Goal: Task Accomplishment & Management: Manage account settings

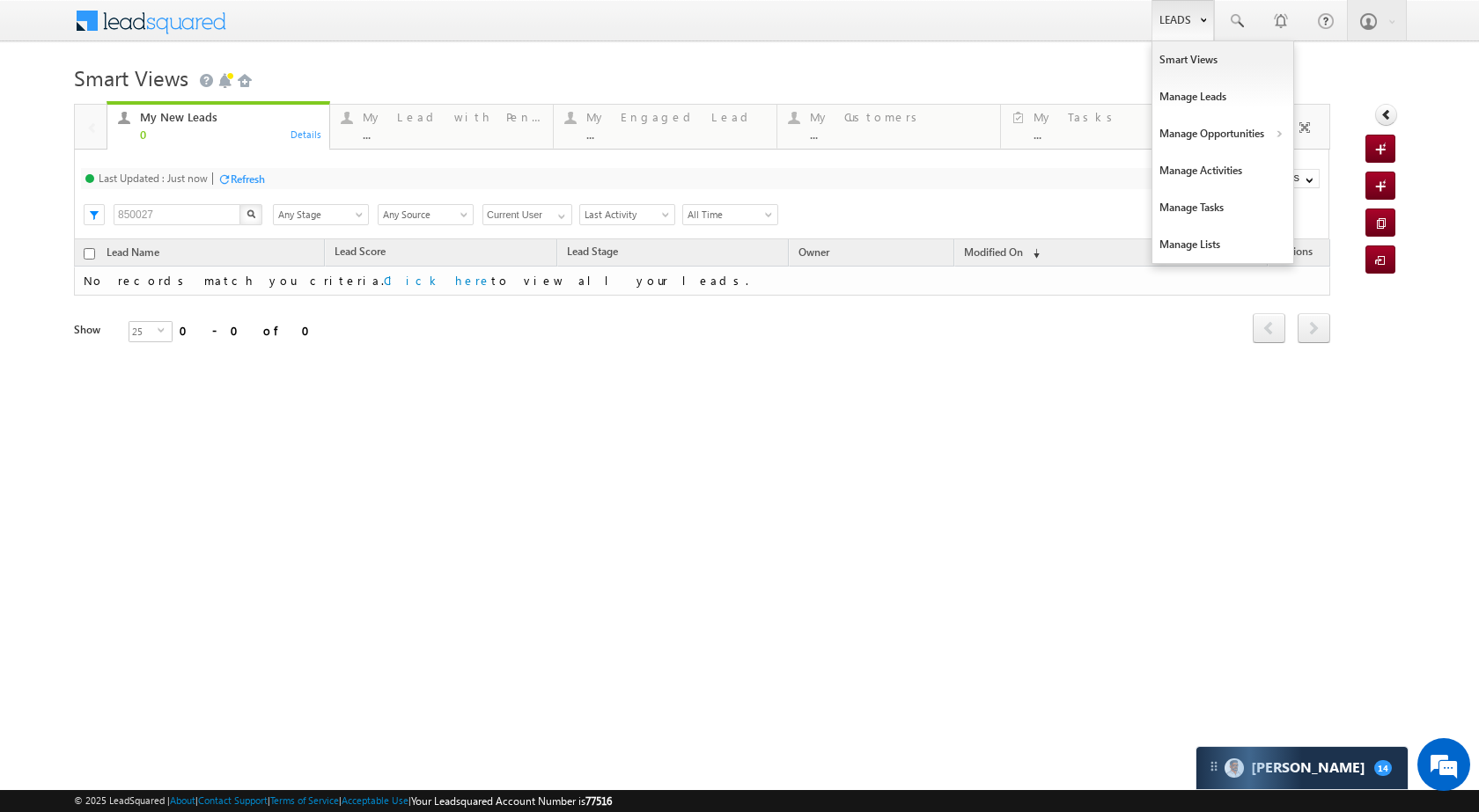
click at [1168, 26] on link "Leads" at bounding box center [1182, 20] width 62 height 40
click at [1210, 124] on link "Manage Opportunities" at bounding box center [1222, 133] width 141 height 37
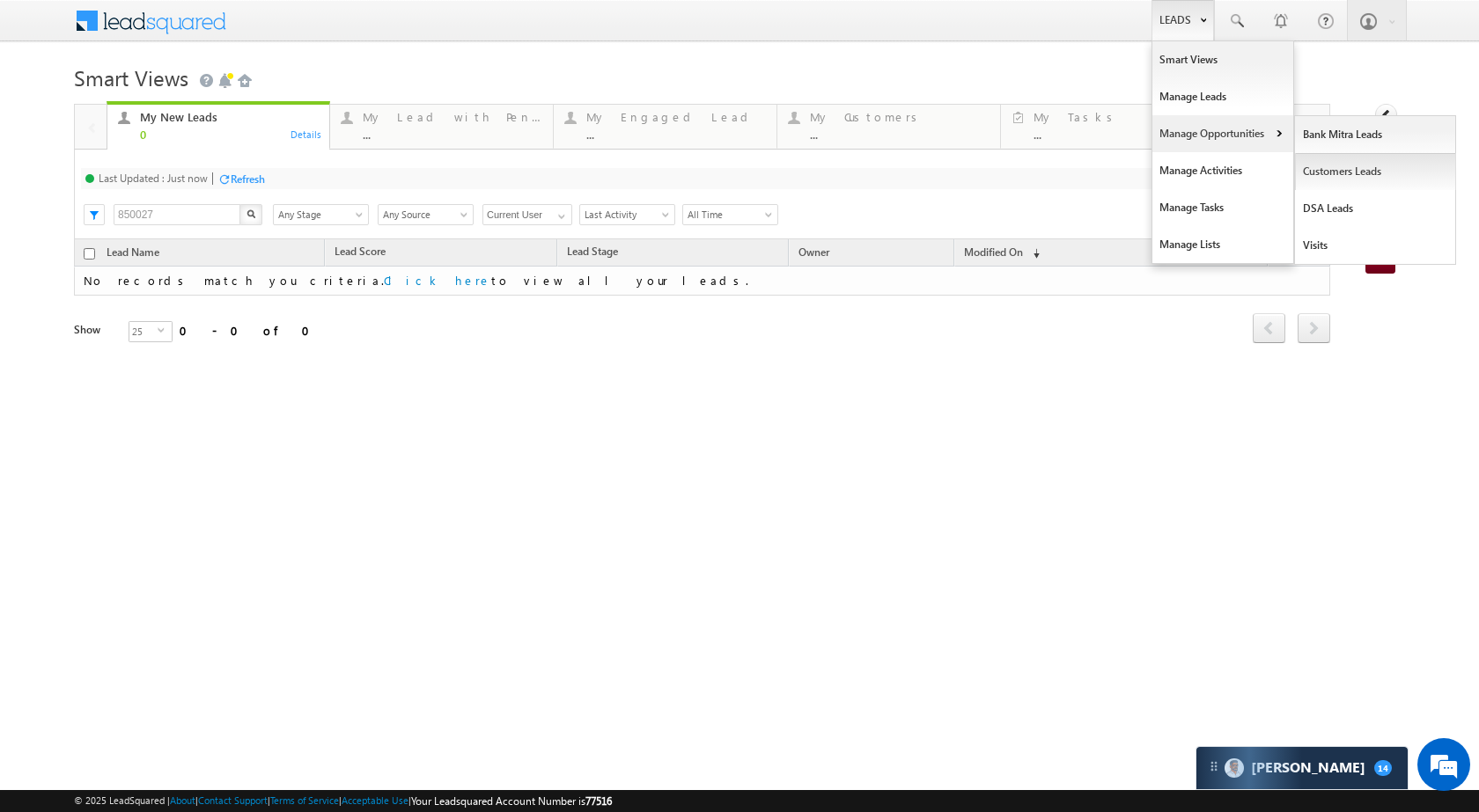
click at [1341, 167] on link "Customers Leads" at bounding box center [1376, 172] width 161 height 37
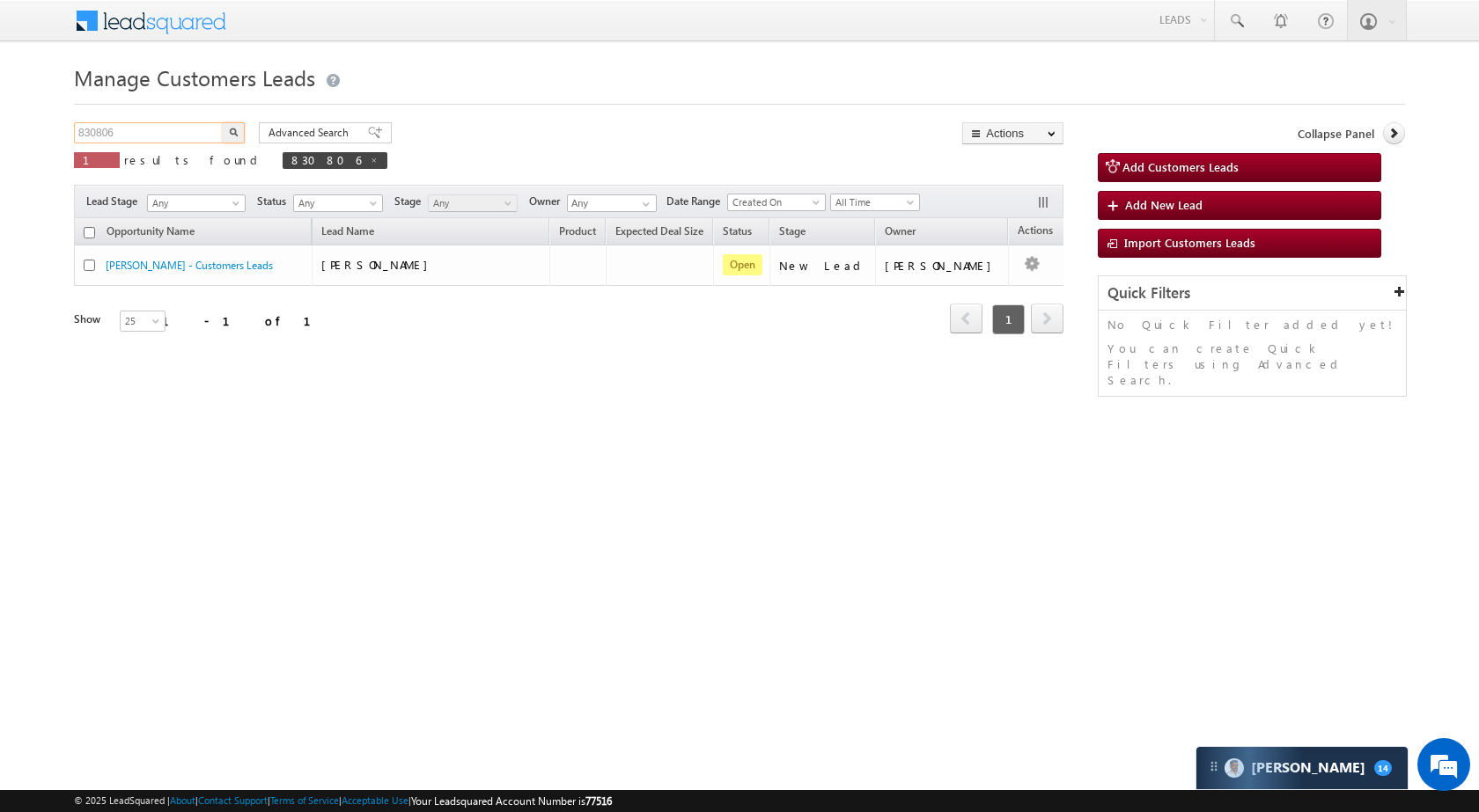
click at [193, 132] on input "830806" at bounding box center [149, 132] width 151 height 21
paste input "4610"
click at [232, 135] on img "button" at bounding box center [234, 132] width 9 height 9
click at [143, 129] on input "834610" at bounding box center [149, 132] width 151 height 21
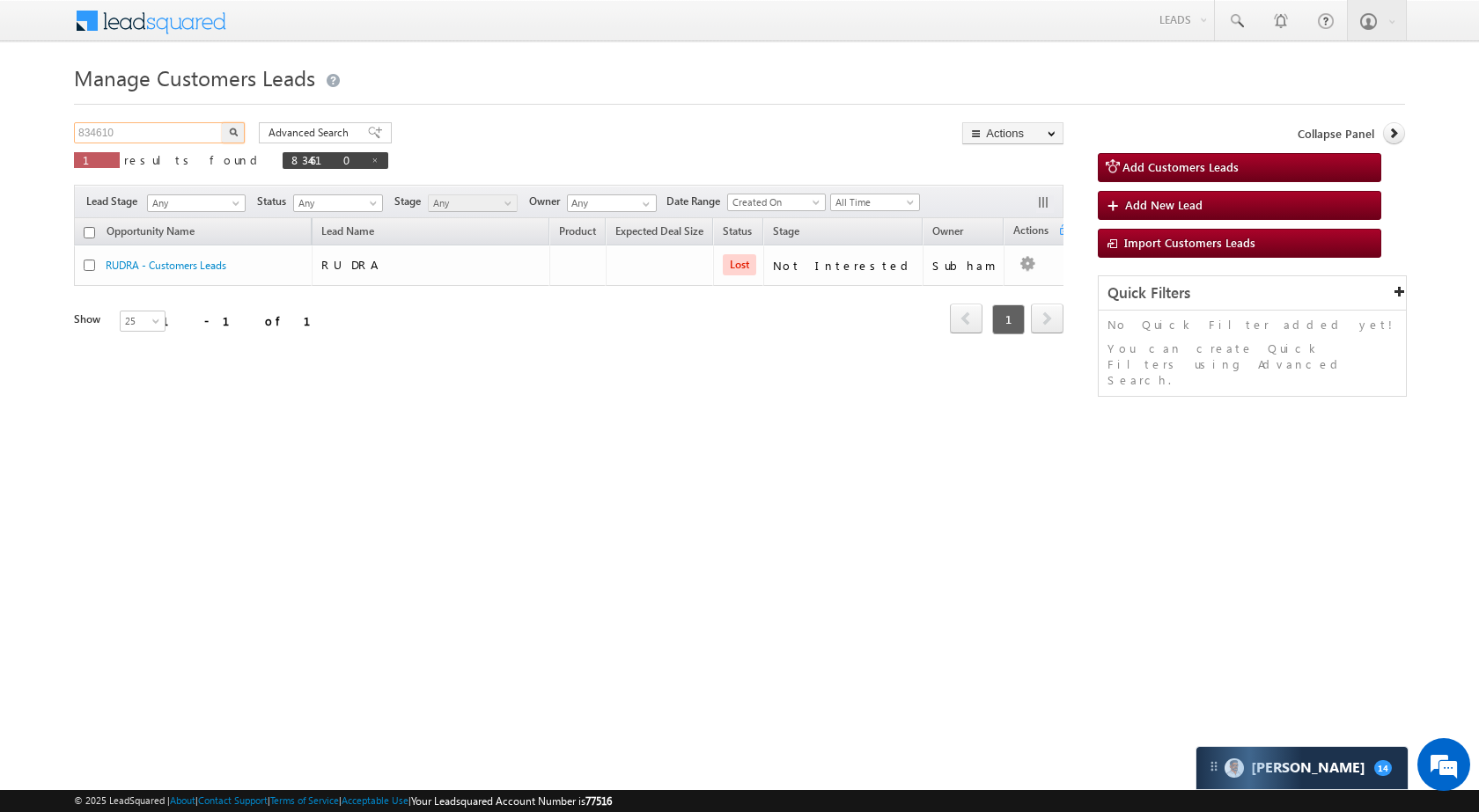
click at [143, 129] on input "834610" at bounding box center [149, 132] width 151 height 21
paste input "2405"
click at [228, 130] on button "button" at bounding box center [233, 132] width 23 height 21
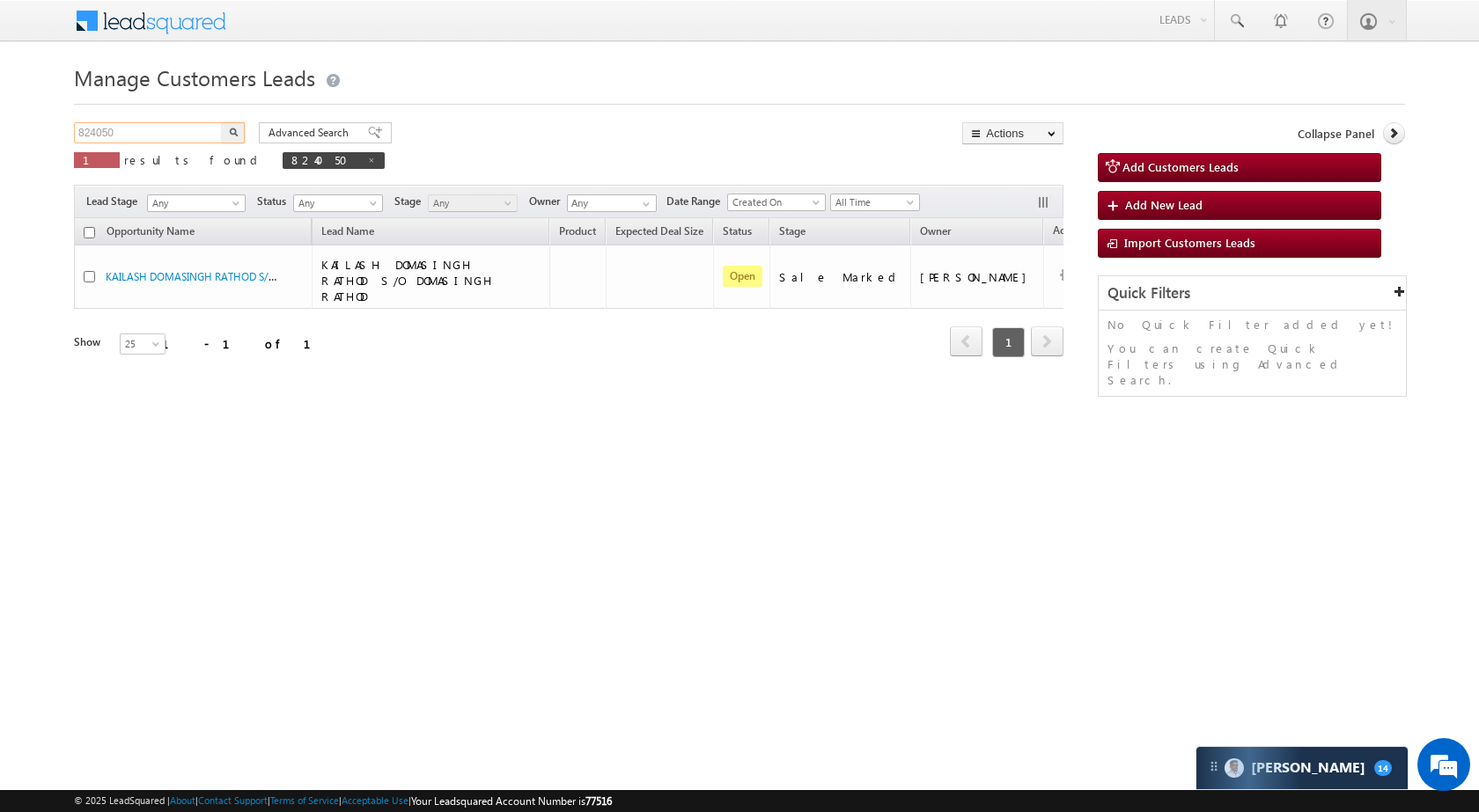
click at [132, 130] on input "824050" at bounding box center [149, 132] width 151 height 21
paste input "62341"
type input "862341"
click at [233, 140] on button "button" at bounding box center [233, 132] width 23 height 21
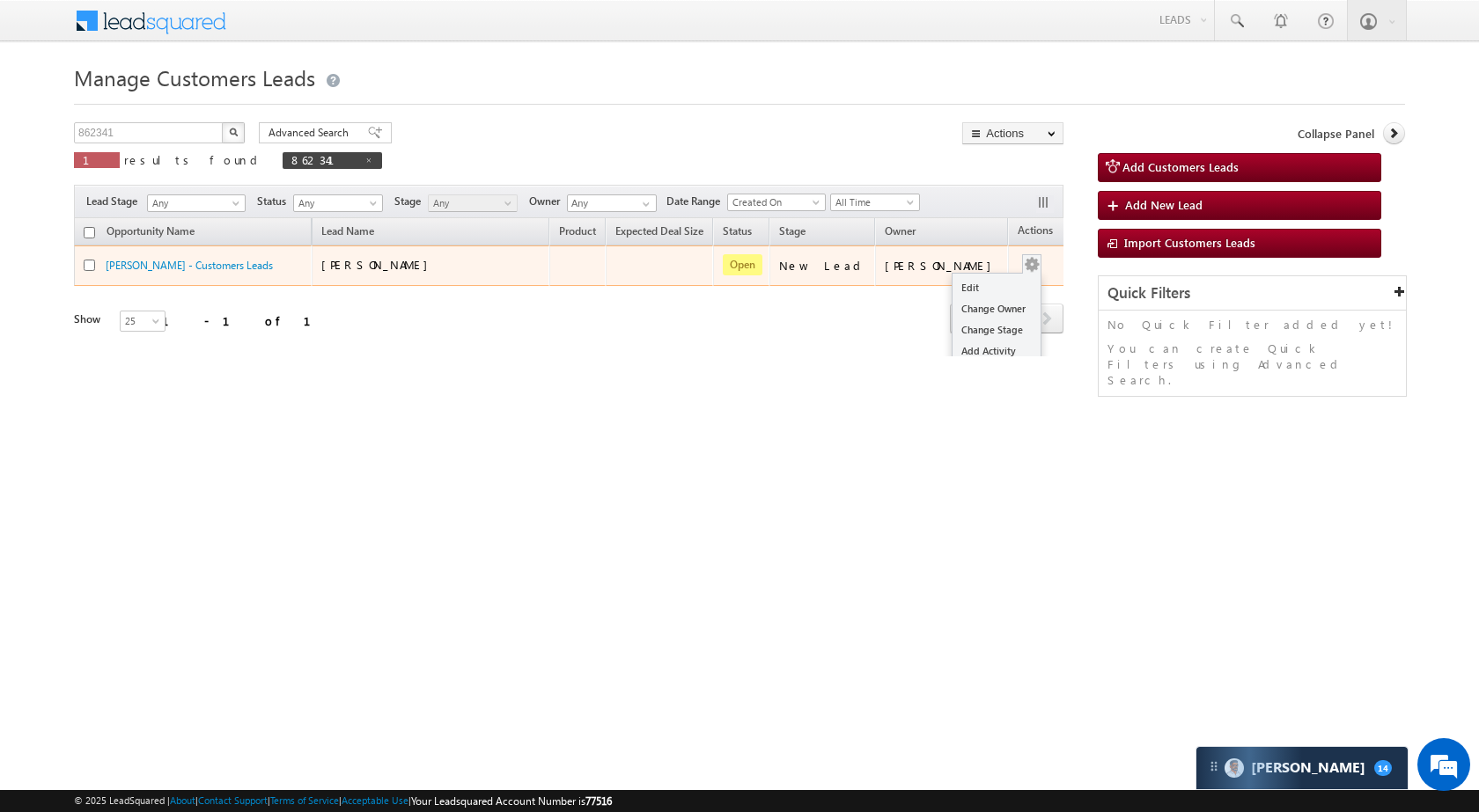
click at [1018, 264] on div "Edit Change Owner Change Stage Add Activity Add Task Delete" at bounding box center [1031, 265] width 28 height 23
click at [1023, 266] on button "button" at bounding box center [1031, 264] width 17 height 17
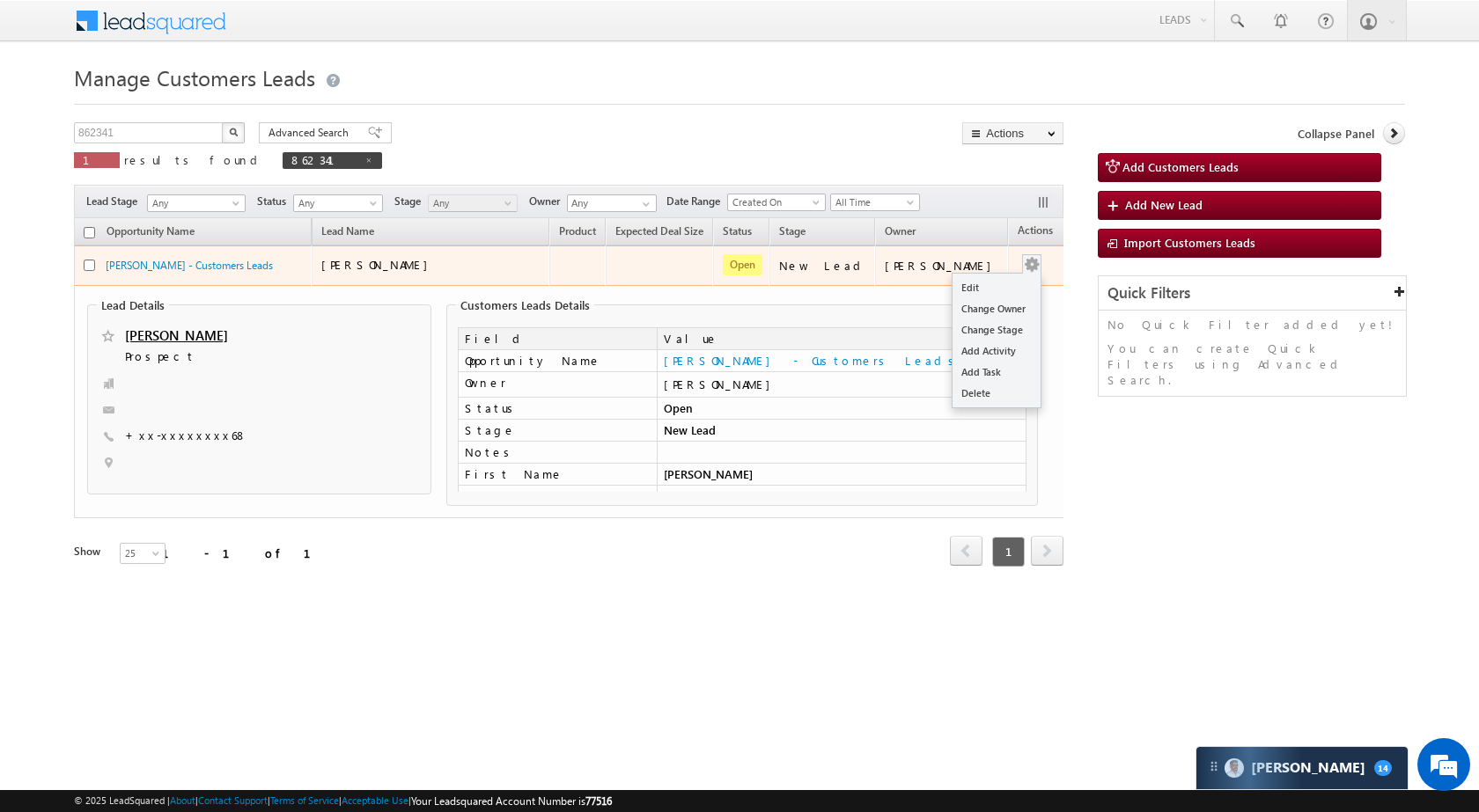
click at [1023, 259] on button "button" at bounding box center [1031, 264] width 17 height 17
click at [1023, 264] on button "button" at bounding box center [1031, 264] width 17 height 17
click at [987, 283] on link "Edit" at bounding box center [997, 288] width 88 height 21
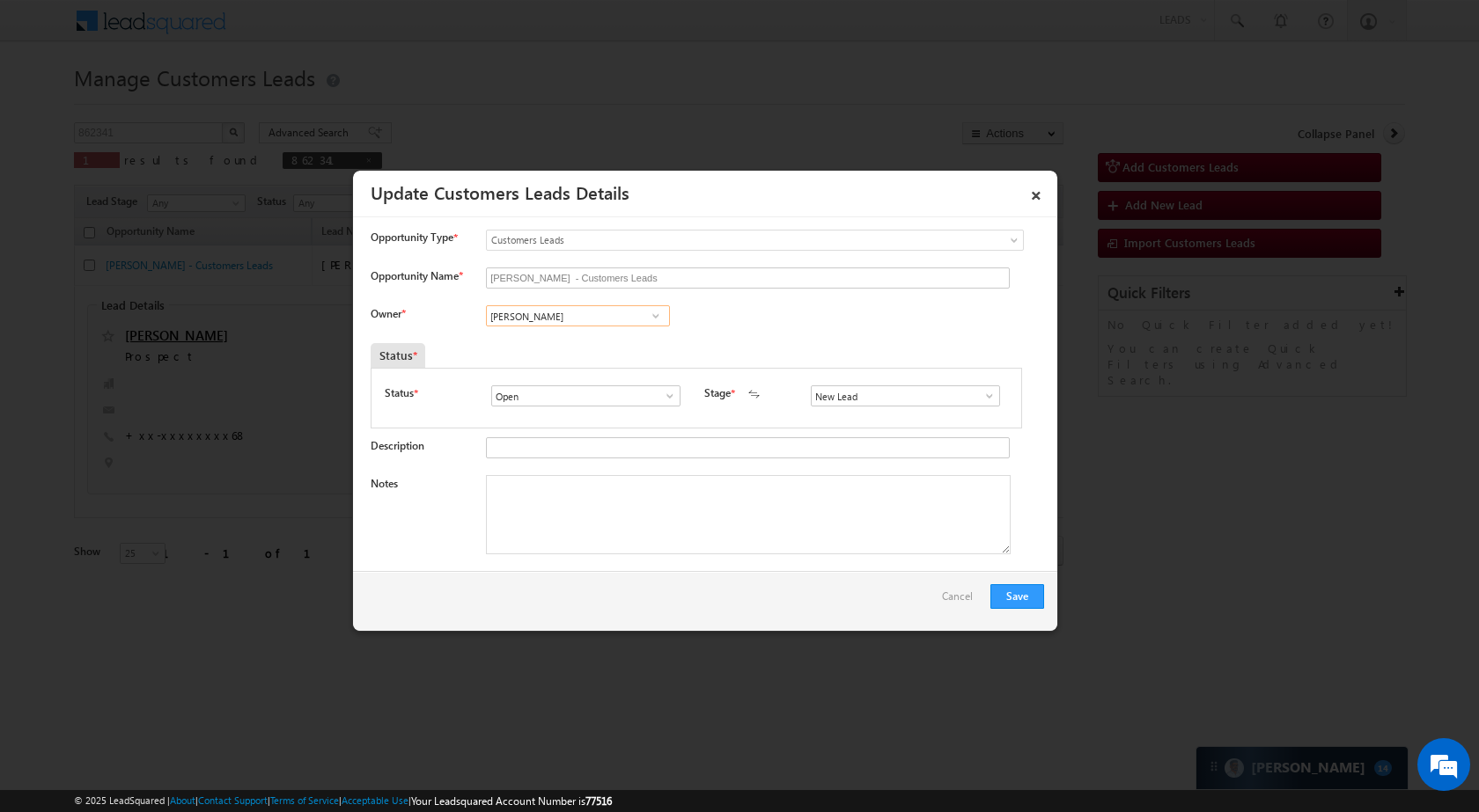
click at [607, 320] on input "[PERSON_NAME]" at bounding box center [577, 315] width 184 height 21
paste input "[PERSON_NAME]"
click at [590, 346] on span "[EMAIL_ADDRESS][DOMAIN_NAME]" at bounding box center [572, 351] width 158 height 13
type input "[PERSON_NAME]"
click at [981, 393] on span at bounding box center [989, 395] width 17 height 14
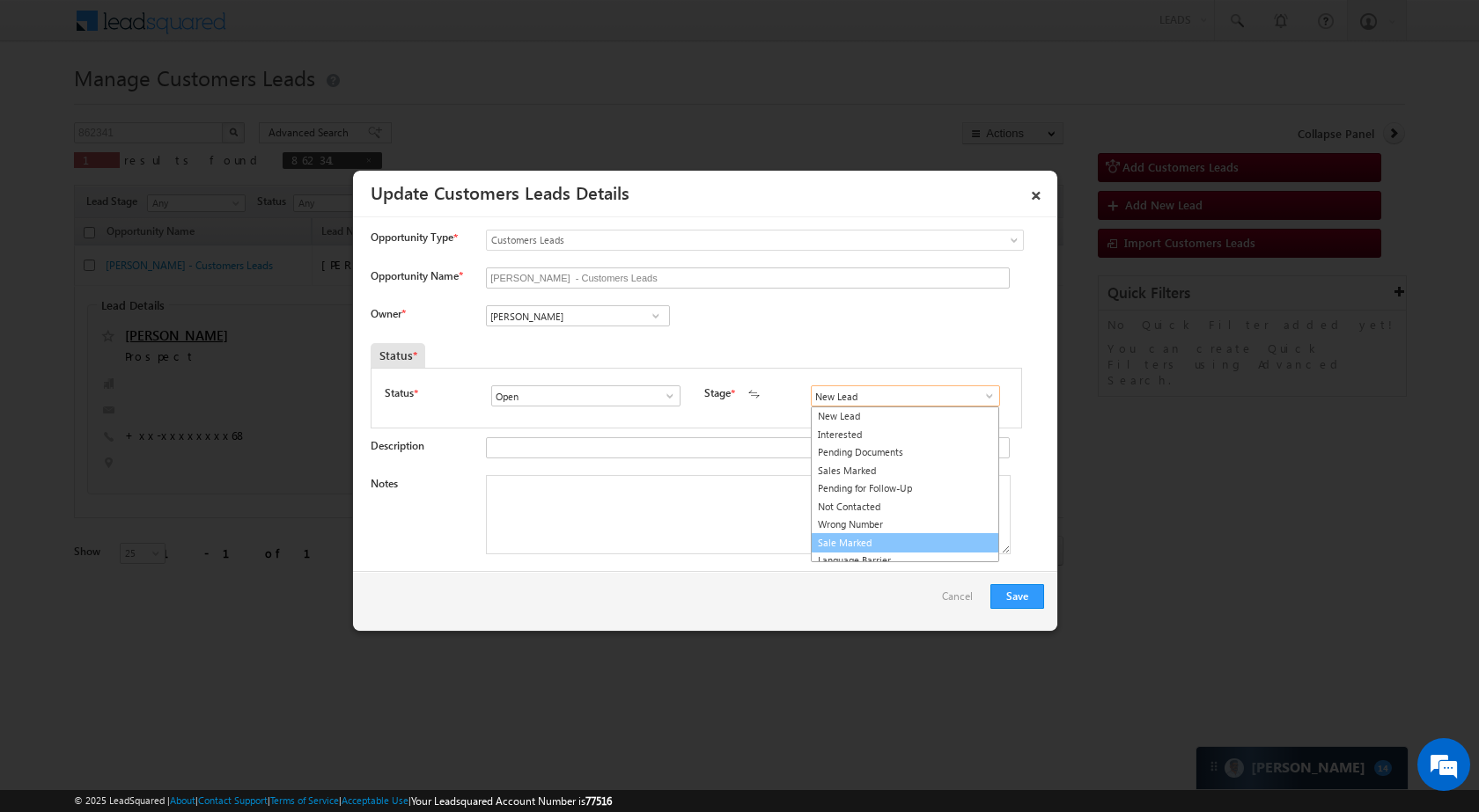
click at [882, 545] on link "Sale Marked" at bounding box center [905, 543] width 188 height 20
type input "Sale Marked"
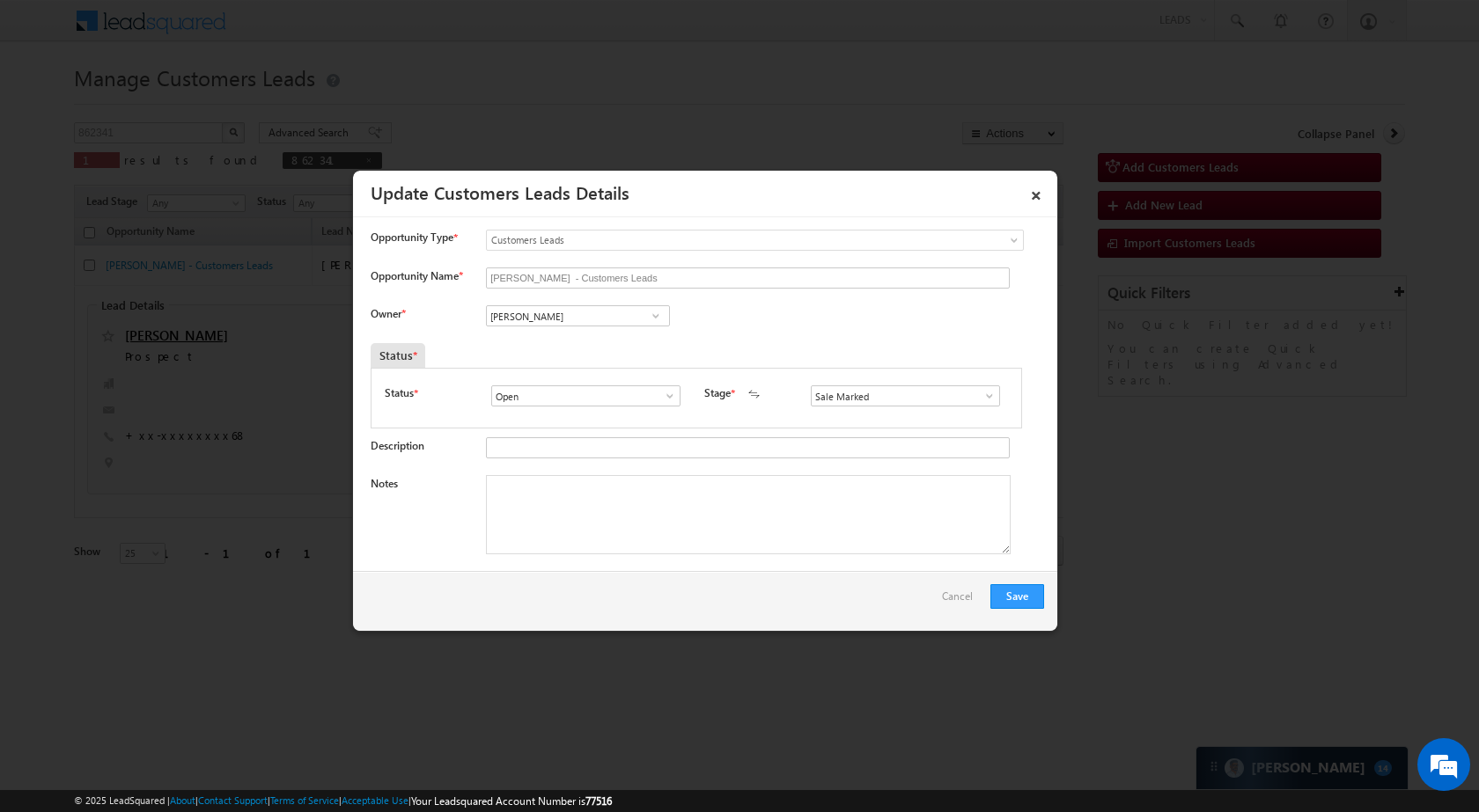
click at [1027, 583] on div "Save Cancel" at bounding box center [704, 601] width 704 height 60
click at [1030, 591] on button "Save" at bounding box center [1017, 596] width 54 height 25
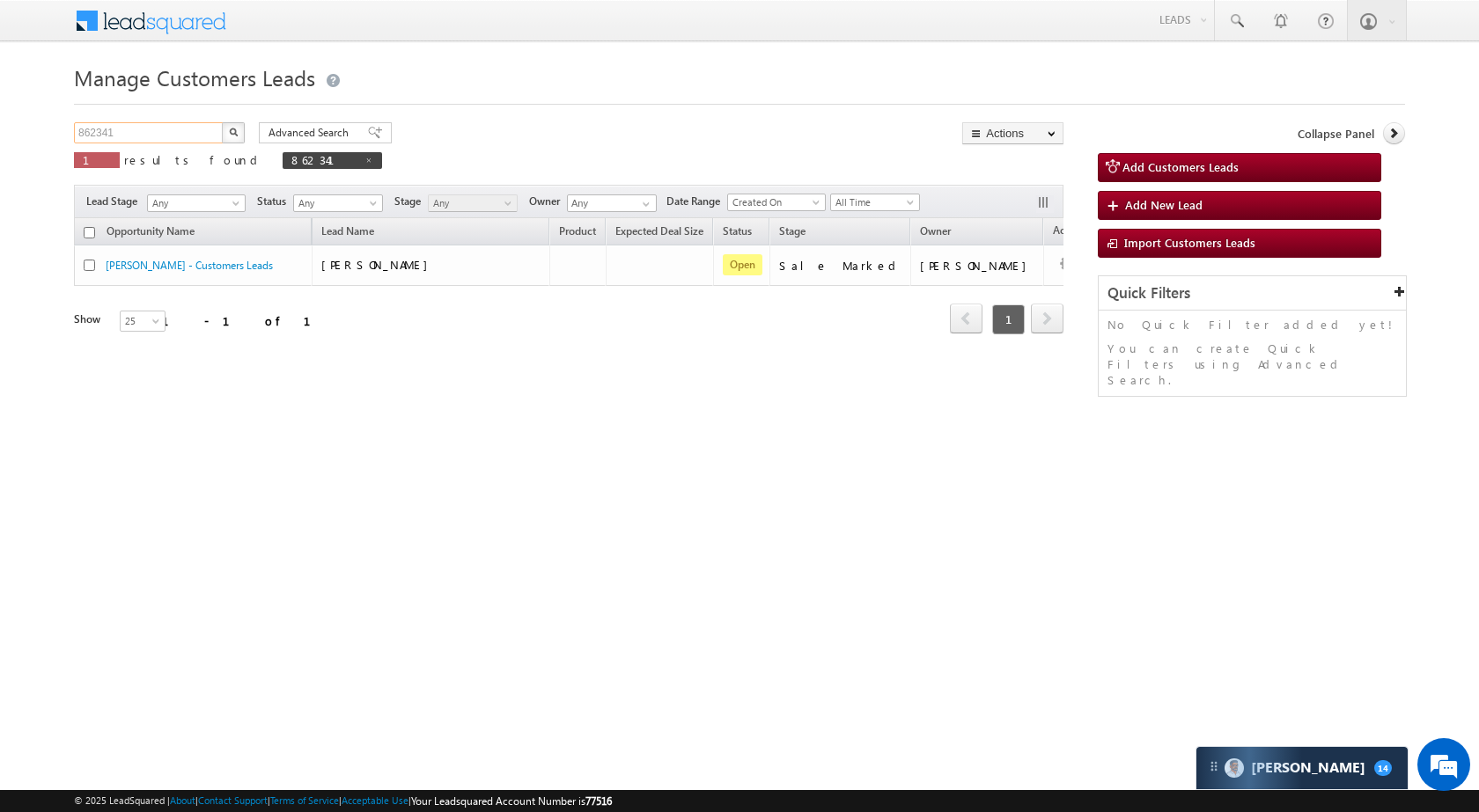
click at [176, 129] on input "862341" at bounding box center [149, 132] width 151 height 21
click at [174, 111] on div "Manage Customers Leads Customers Leads updated successfully. 862341 X 1 results…" at bounding box center [739, 279] width 1331 height 440
click at [169, 121] on div "Manage Customers Leads Customers Leads updated successfully. 862341 X 1 results…" at bounding box center [739, 279] width 1331 height 440
click at [164, 133] on input "862341" at bounding box center [149, 132] width 151 height 21
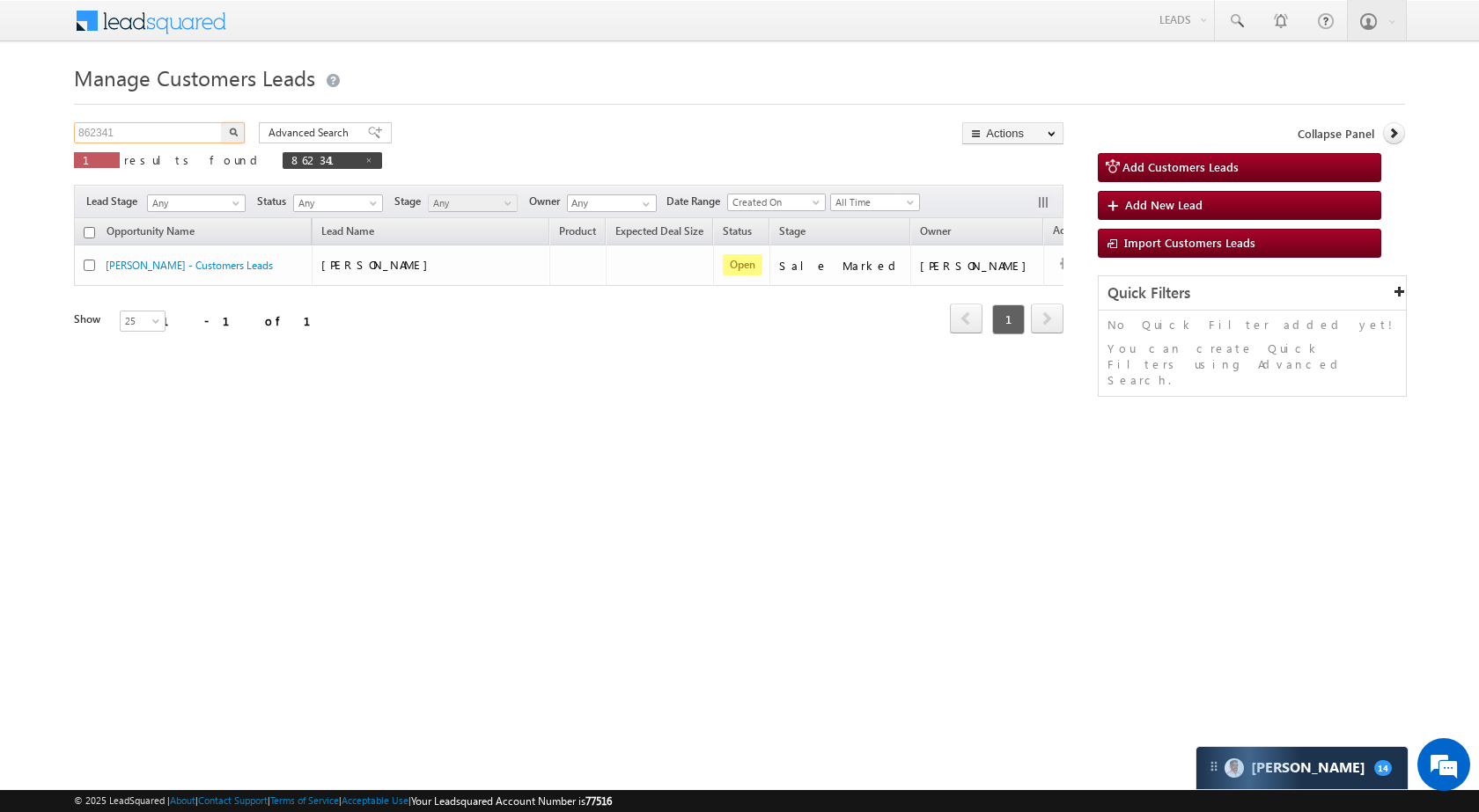
click at [164, 133] on input "862341" at bounding box center [149, 132] width 151 height 21
paste input "1335"
click at [228, 130] on button "button" at bounding box center [233, 132] width 23 height 21
click at [204, 136] on input "861335" at bounding box center [149, 132] width 151 height 21
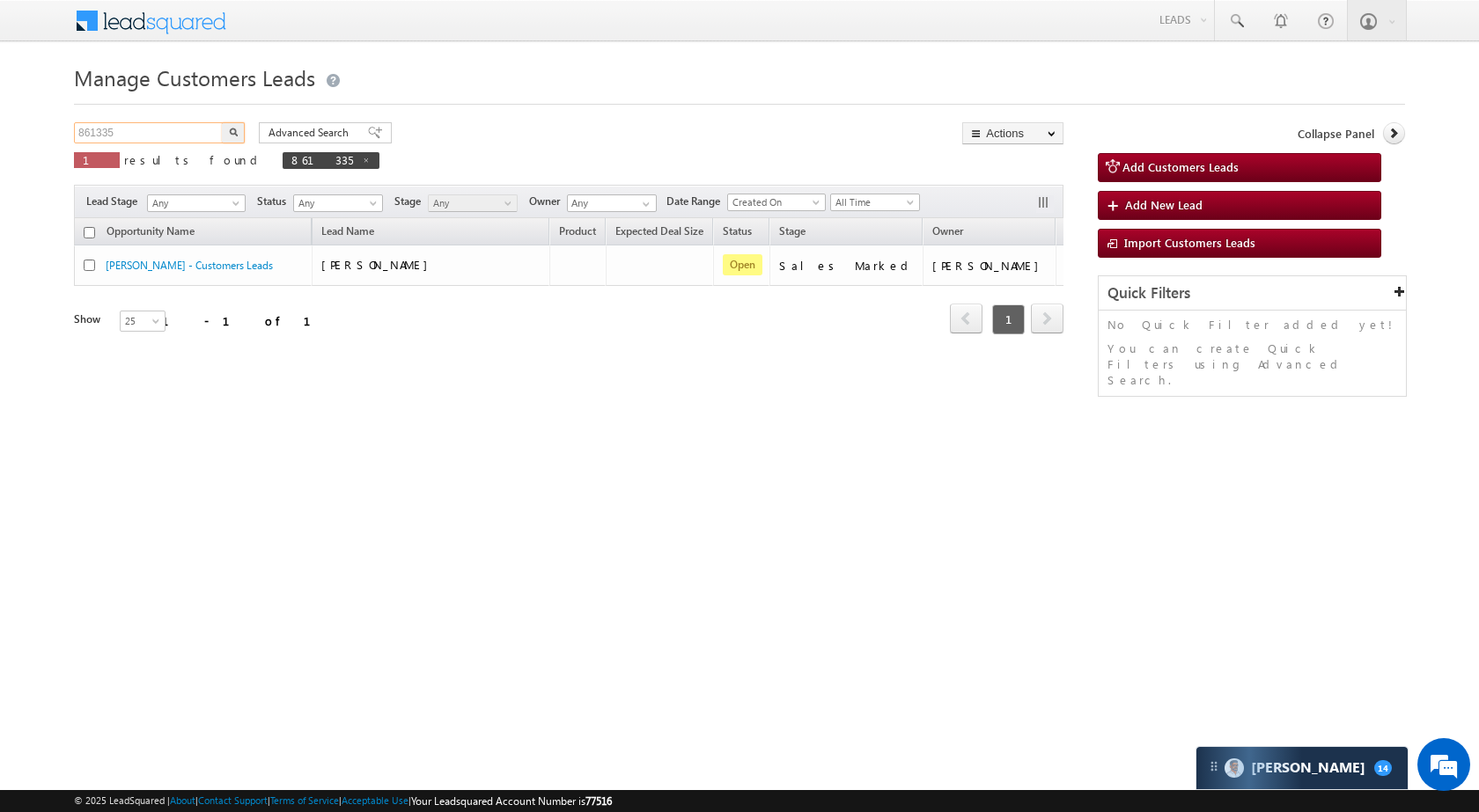
click at [204, 136] on input "861335" at bounding box center [149, 132] width 151 height 21
paste input "0089"
type input "860089"
click at [233, 132] on img "button" at bounding box center [234, 132] width 9 height 9
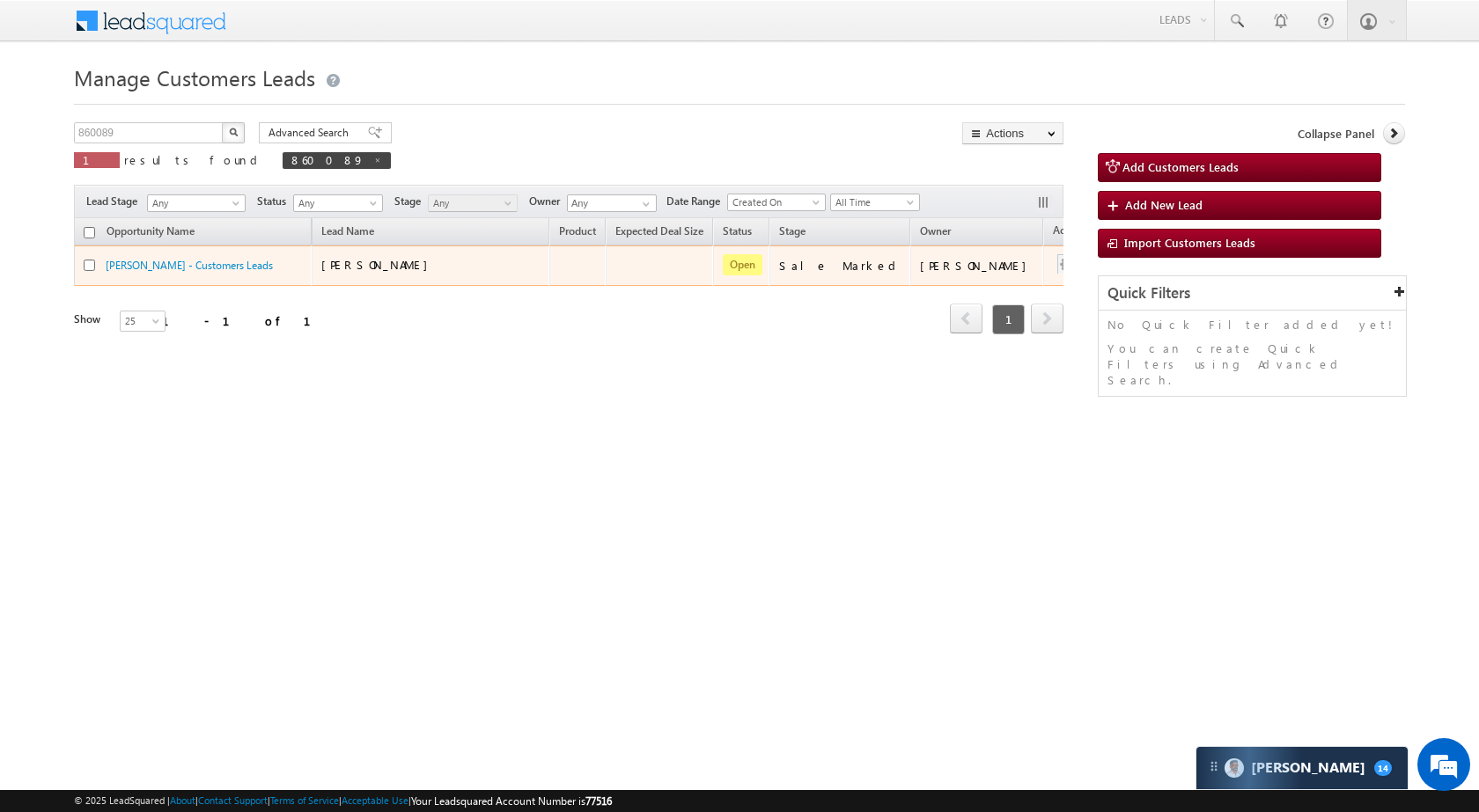
click at [1058, 267] on button "button" at bounding box center [1066, 264] width 17 height 17
click at [988, 280] on link "Edit" at bounding box center [1031, 288] width 88 height 21
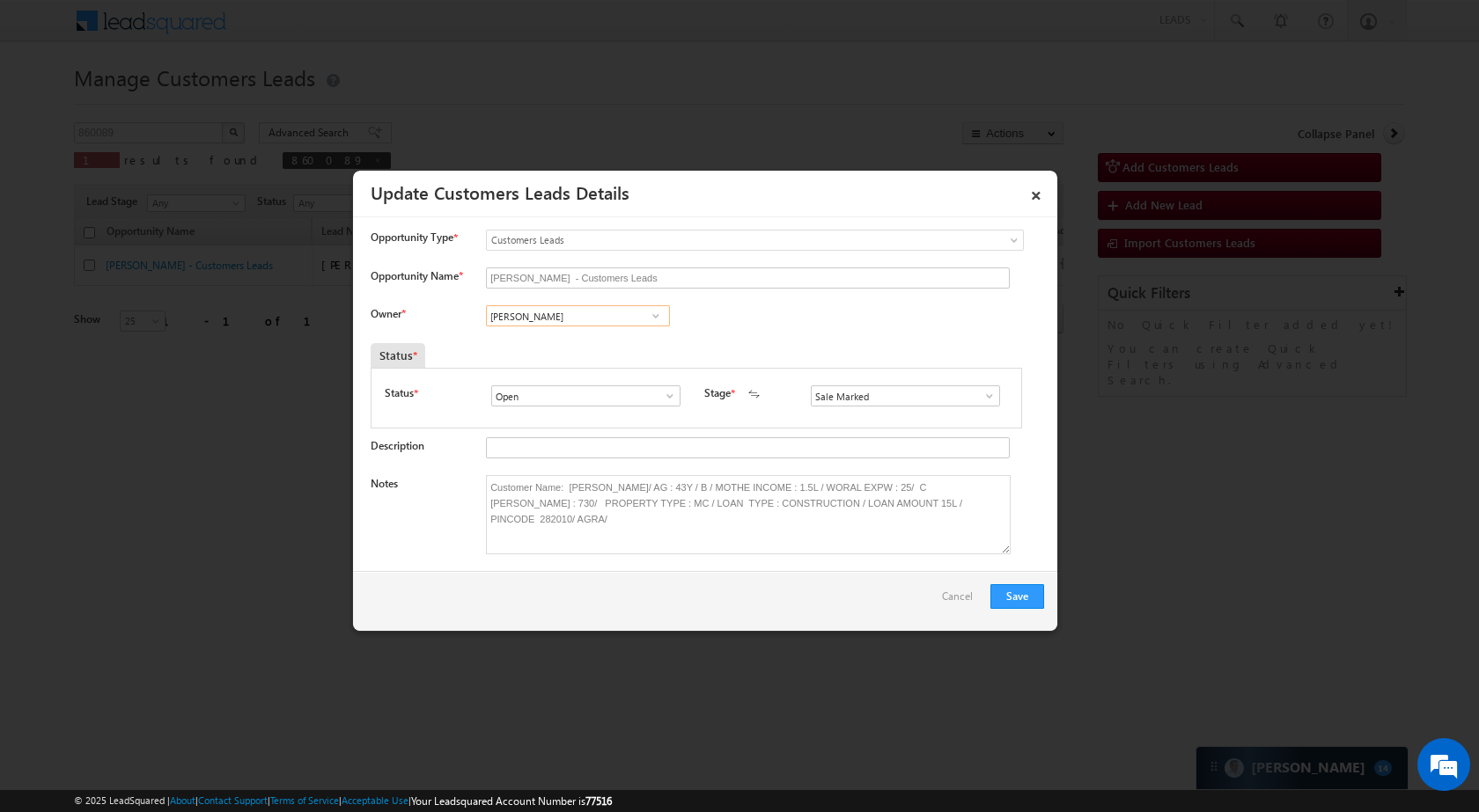
click at [610, 316] on input "[PERSON_NAME]" at bounding box center [577, 315] width 184 height 21
paste input "[PERSON_NAME]"
click at [618, 348] on span "[EMAIL_ADDRESS][PERSON_NAME][DOMAIN_NAME]" at bounding box center [572, 351] width 158 height 13
type input "[PERSON_NAME]"
click at [1033, 607] on button "Save" at bounding box center [1017, 596] width 54 height 25
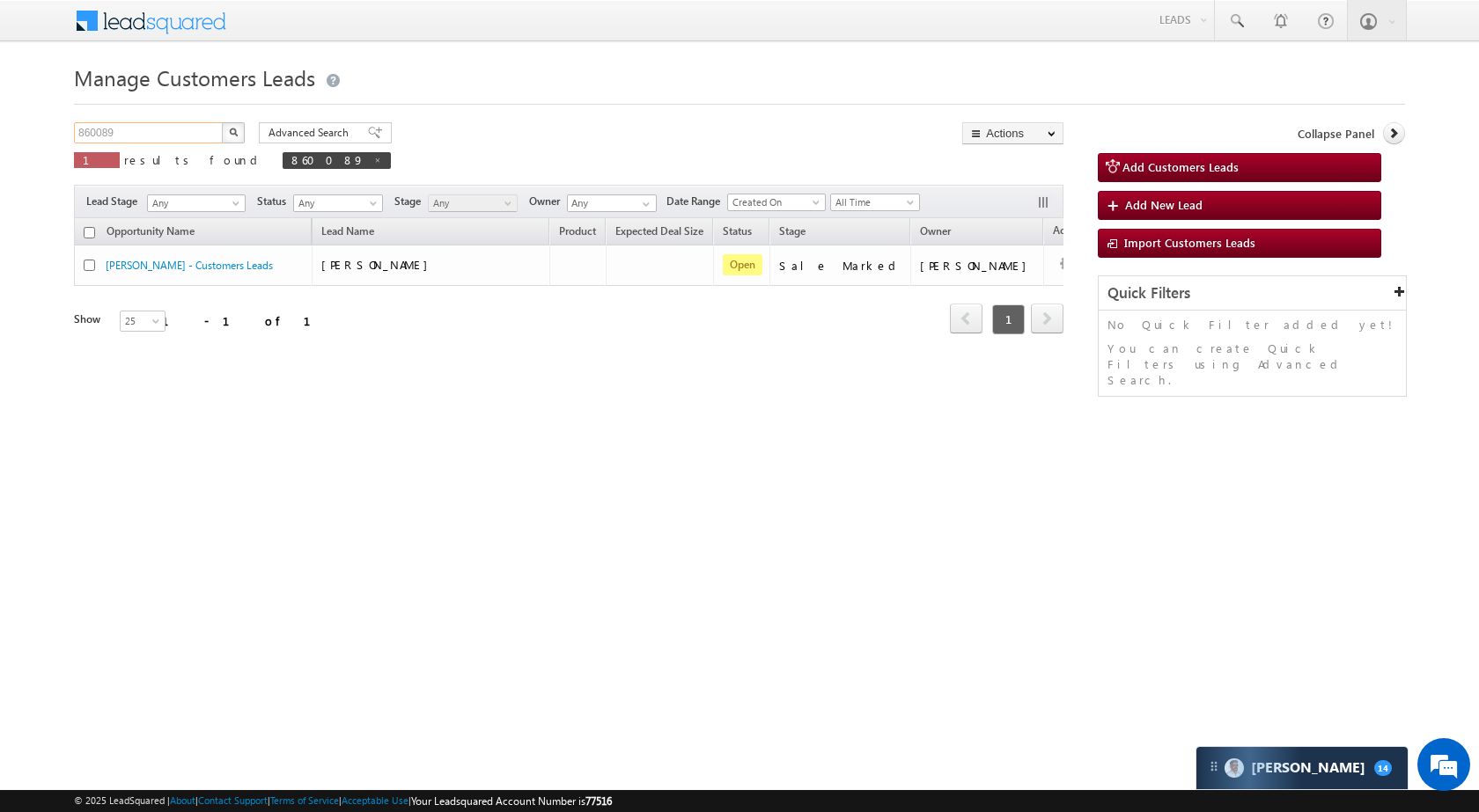
click at [149, 136] on input "860089" at bounding box center [149, 132] width 151 height 21
paste input "15"
type input "860159"
click at [238, 130] on button "button" at bounding box center [233, 132] width 23 height 21
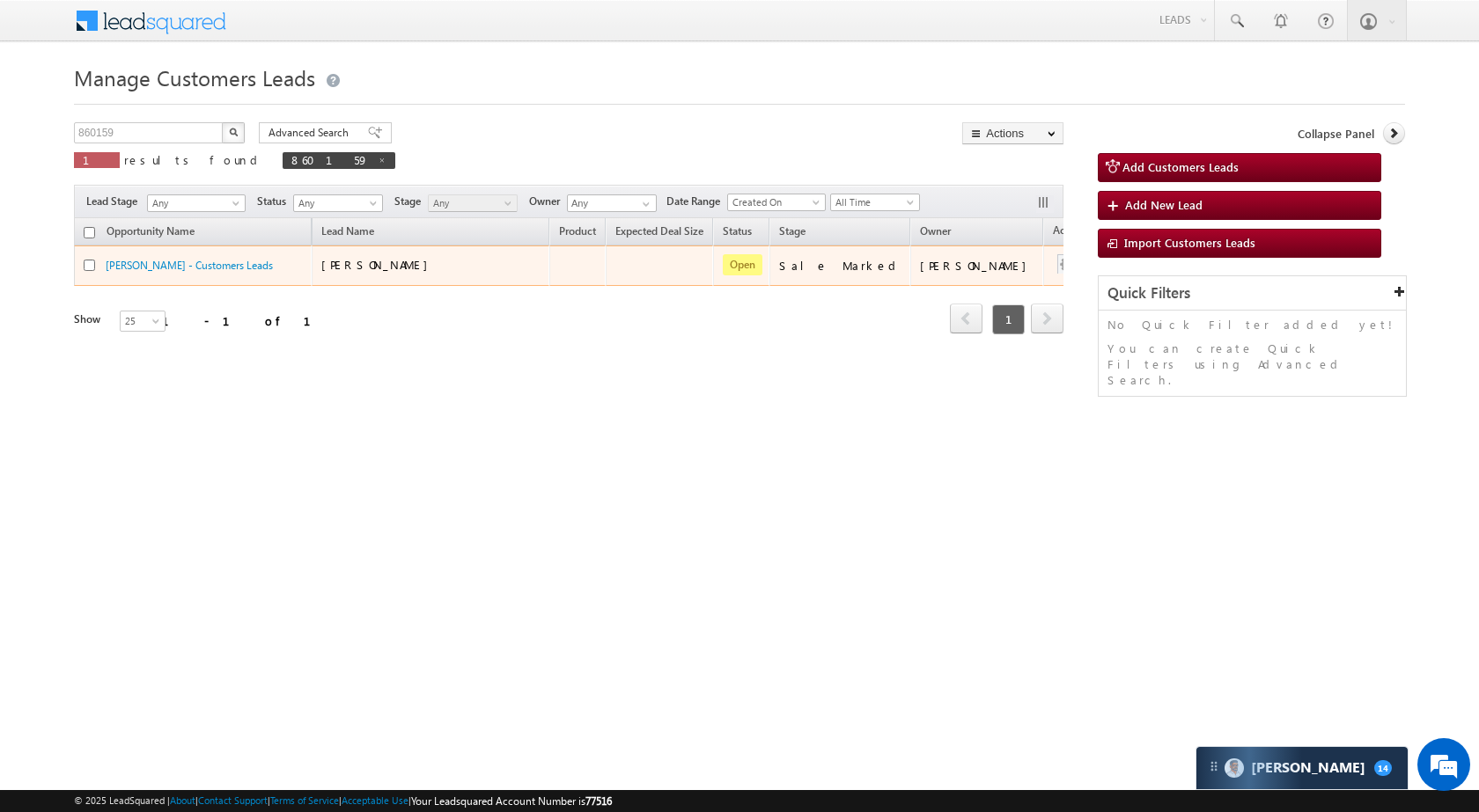
click at [1053, 263] on div at bounding box center [1067, 265] width 28 height 23
click at [988, 286] on link "Edit" at bounding box center [1031, 288] width 88 height 21
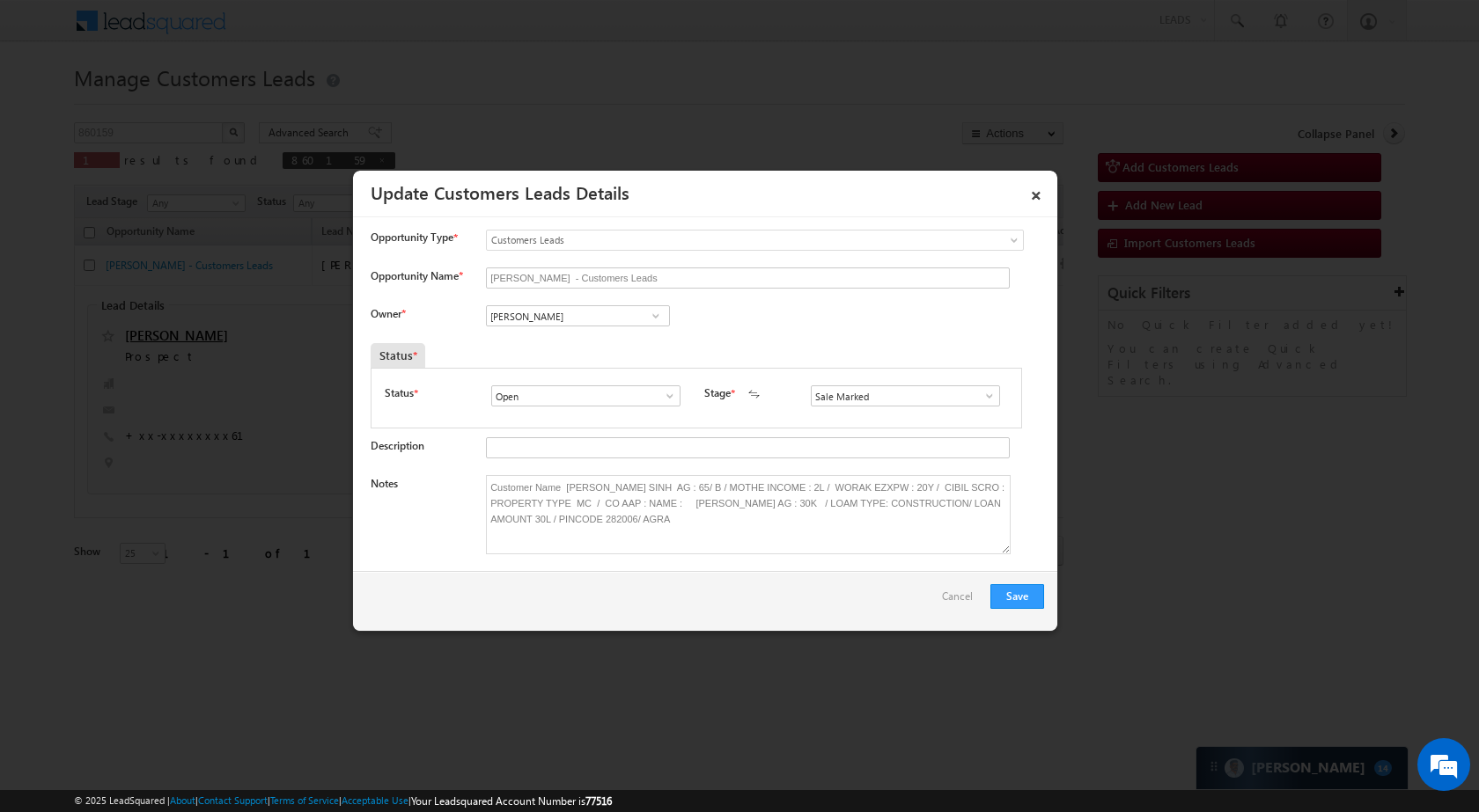
click at [608, 328] on div "Riya Walia Riya Walia Riya Walia" at bounding box center [592, 317] width 213 height 25
click at [597, 319] on input "[PERSON_NAME]" at bounding box center [577, 315] width 184 height 21
paste input "[PERSON_NAME]"
click at [583, 350] on span "[EMAIL_ADDRESS][PERSON_NAME][DOMAIN_NAME]" at bounding box center [572, 351] width 158 height 13
type input "[PERSON_NAME]"
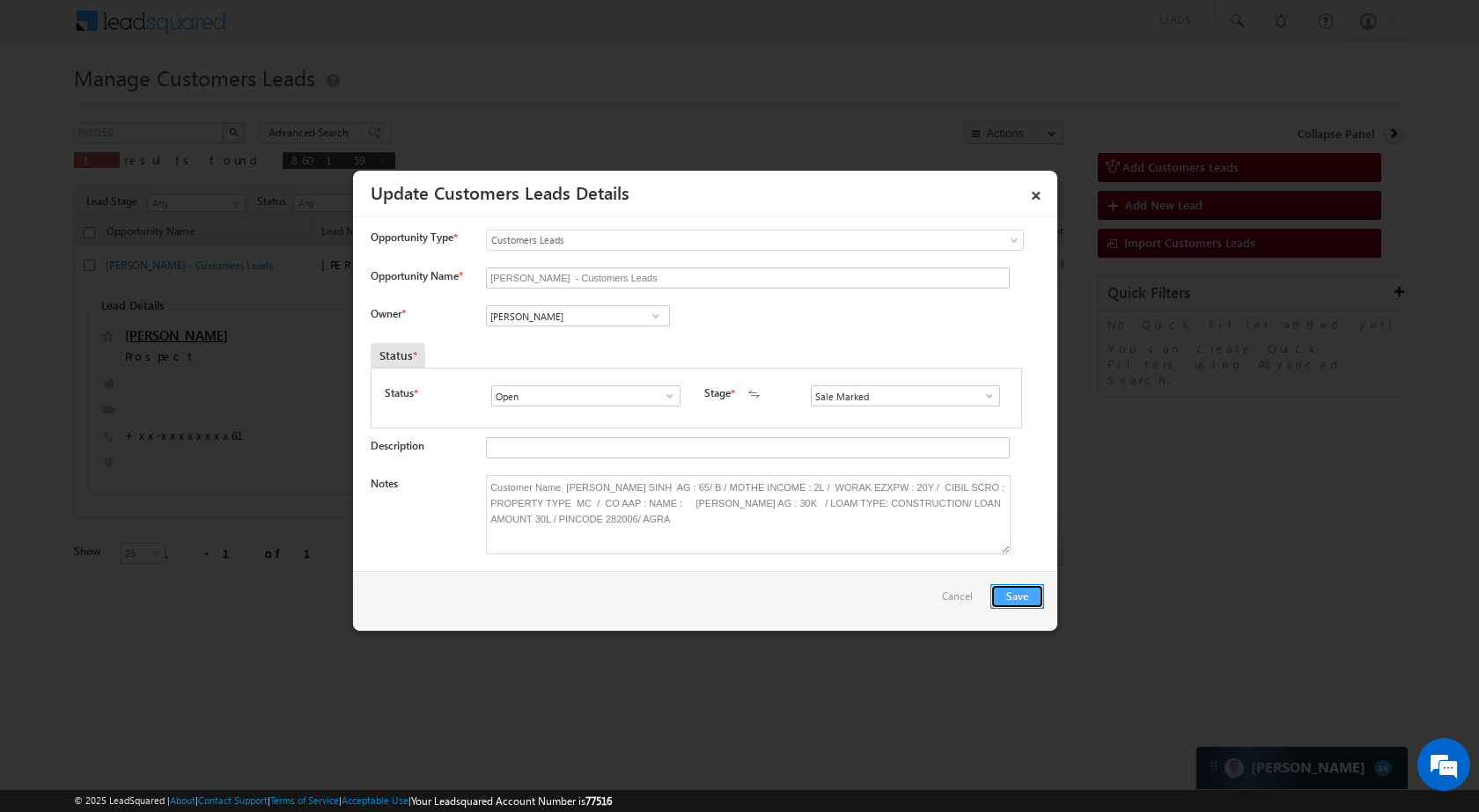
click at [1011, 594] on button "Save" at bounding box center [1017, 596] width 54 height 25
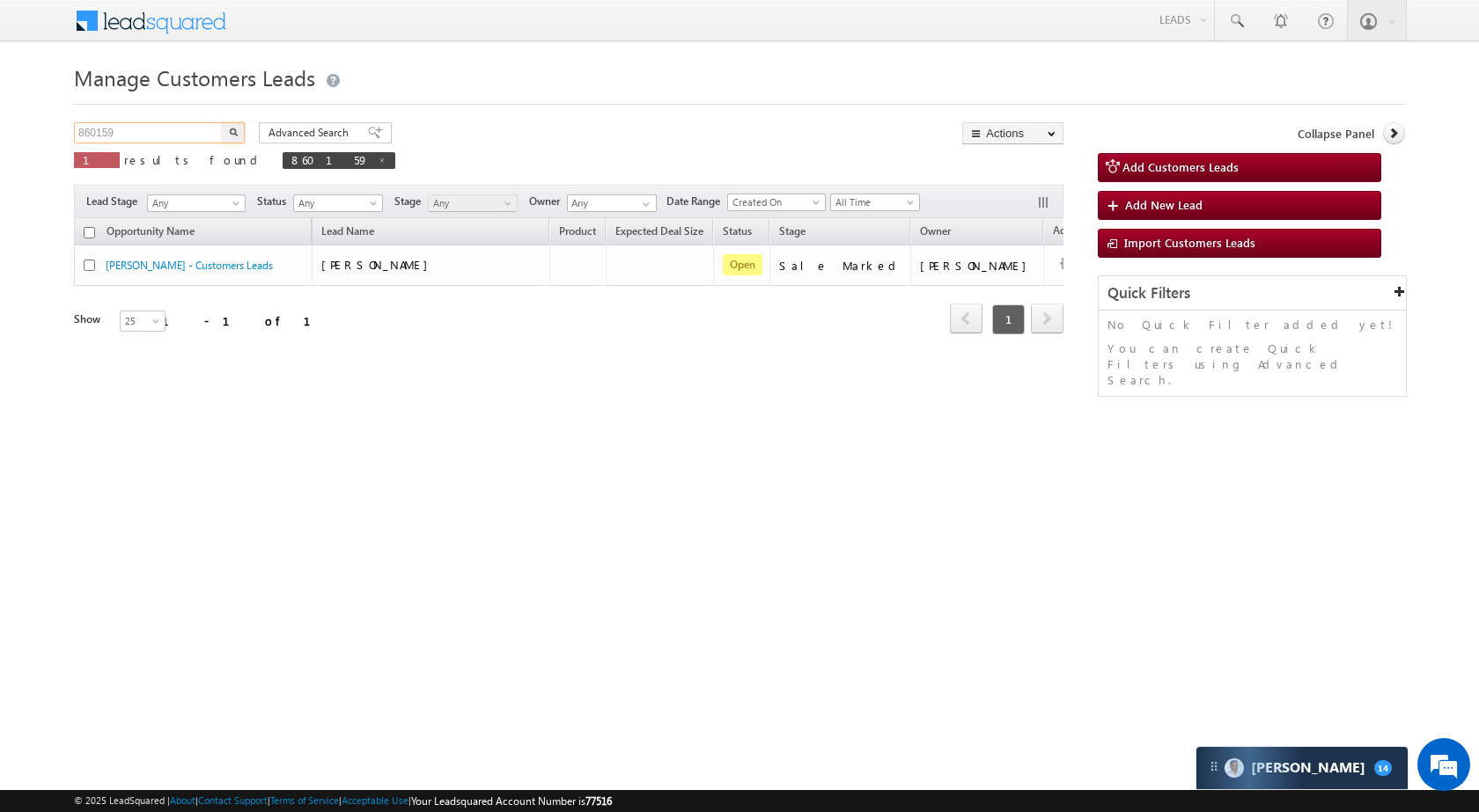
click at [179, 131] on input "860159" at bounding box center [149, 132] width 151 height 21
paste input "03"
click at [227, 128] on button "button" at bounding box center [233, 132] width 23 height 21
click at [153, 131] on input "860103" at bounding box center [149, 132] width 151 height 21
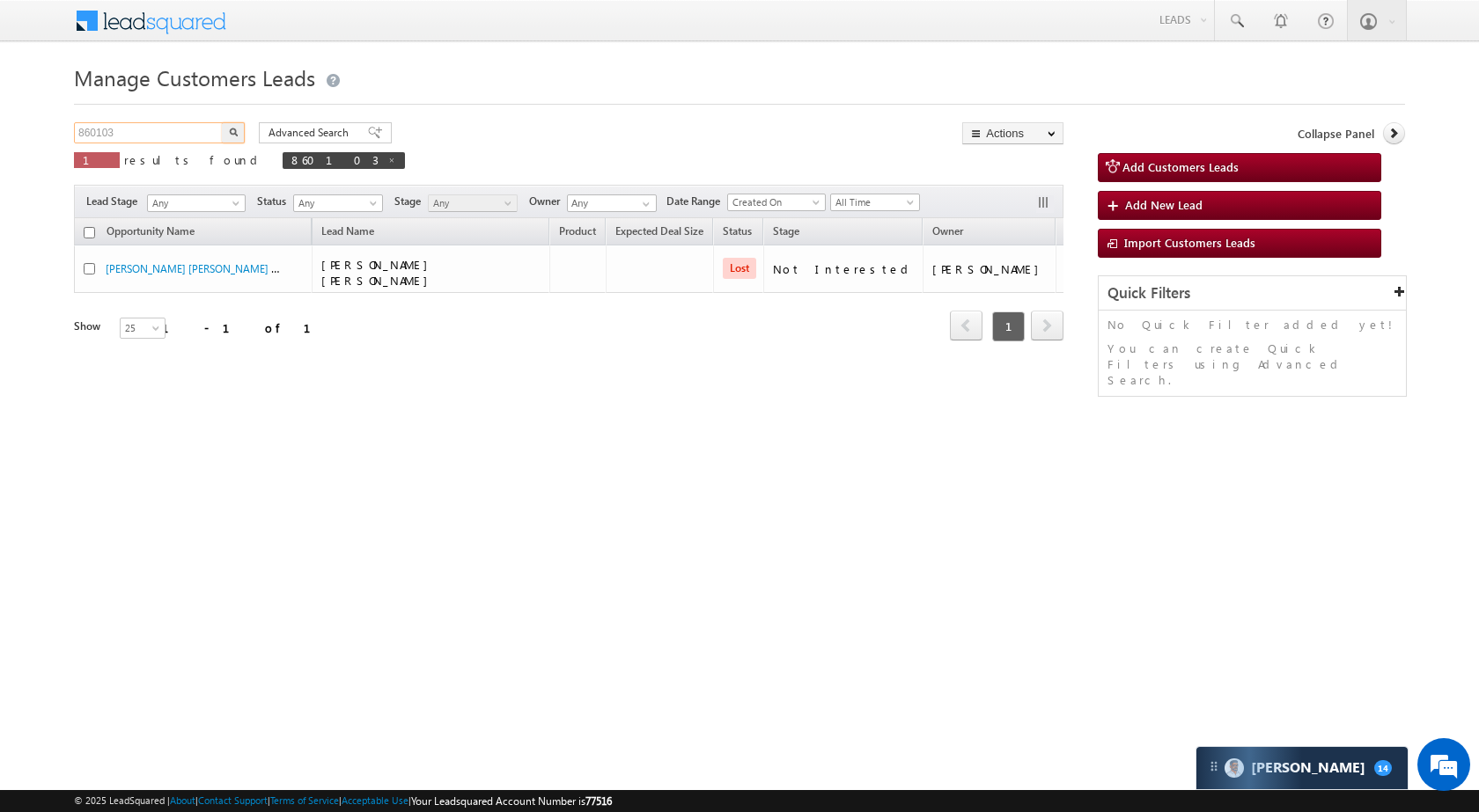
click at [153, 131] on input "860103" at bounding box center [149, 132] width 151 height 21
paste input "714"
click at [227, 132] on button "button" at bounding box center [233, 132] width 23 height 21
click at [142, 134] on input "860714" at bounding box center [149, 132] width 151 height 21
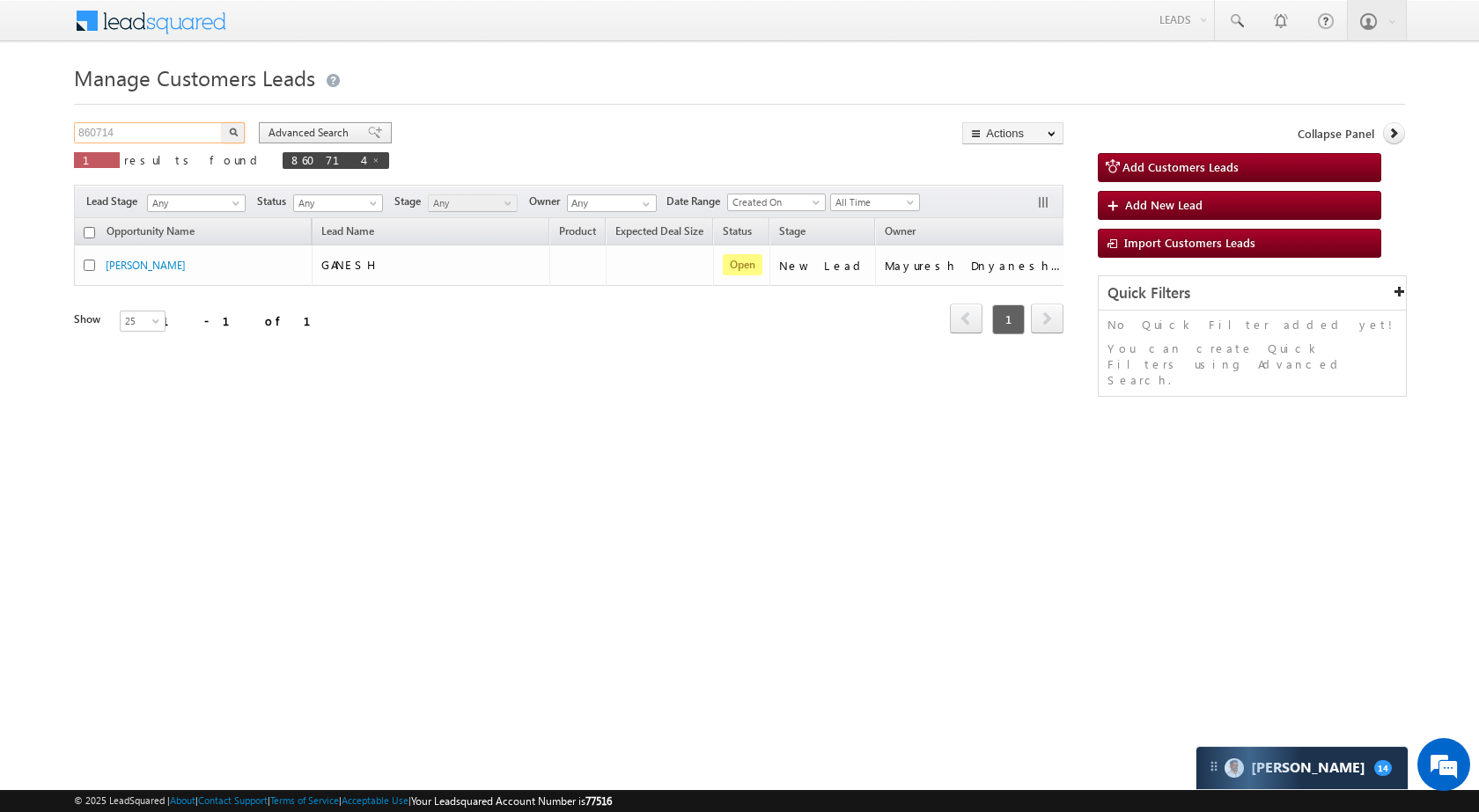
paste input "58695"
click at [240, 133] on button "button" at bounding box center [233, 132] width 23 height 21
click at [177, 140] on input "858695" at bounding box center [149, 132] width 151 height 21
paste input "29001"
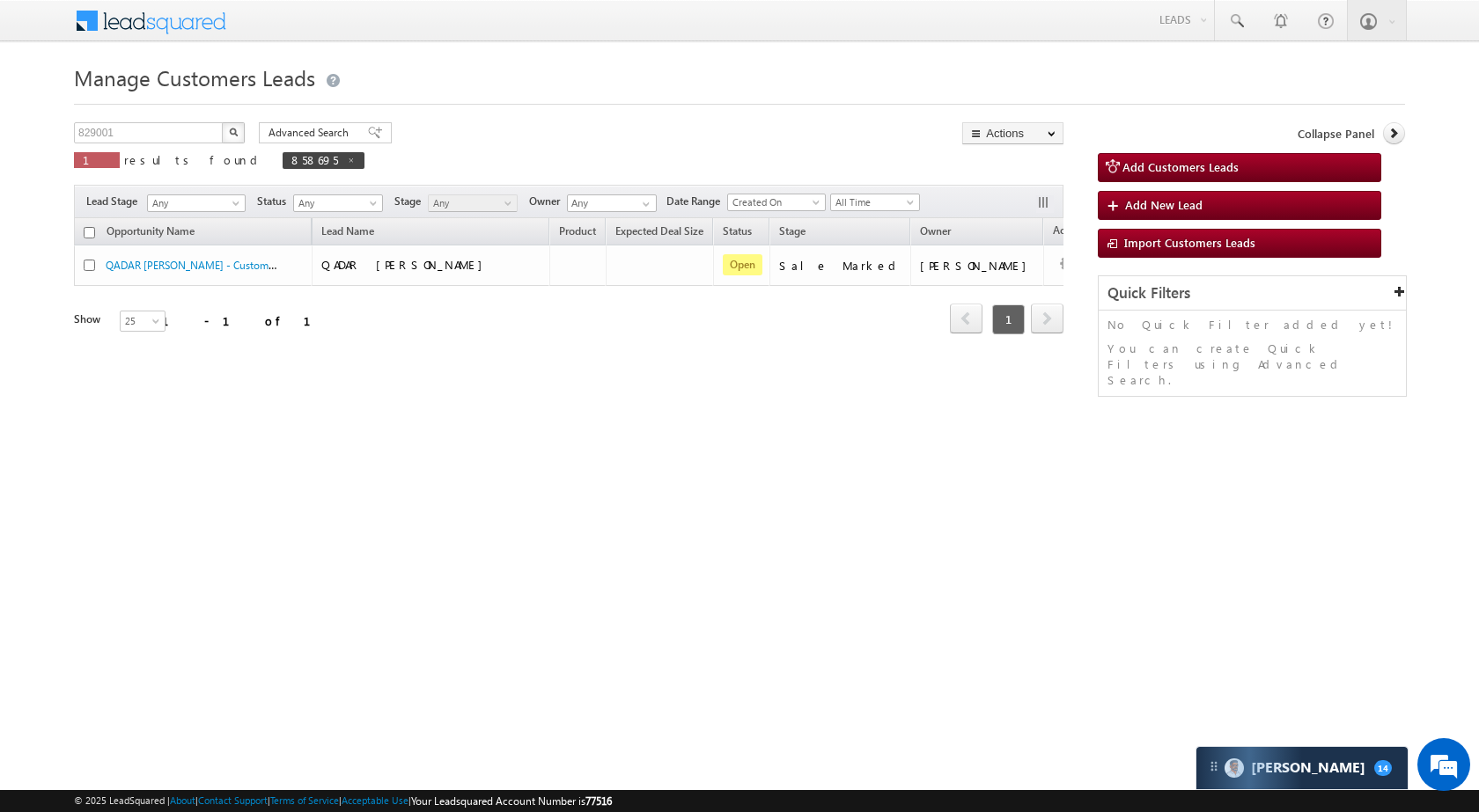
click at [234, 132] on img "button" at bounding box center [234, 132] width 9 height 9
click at [143, 138] on input "829001" at bounding box center [149, 132] width 151 height 21
paste input "55624"
type input "855624"
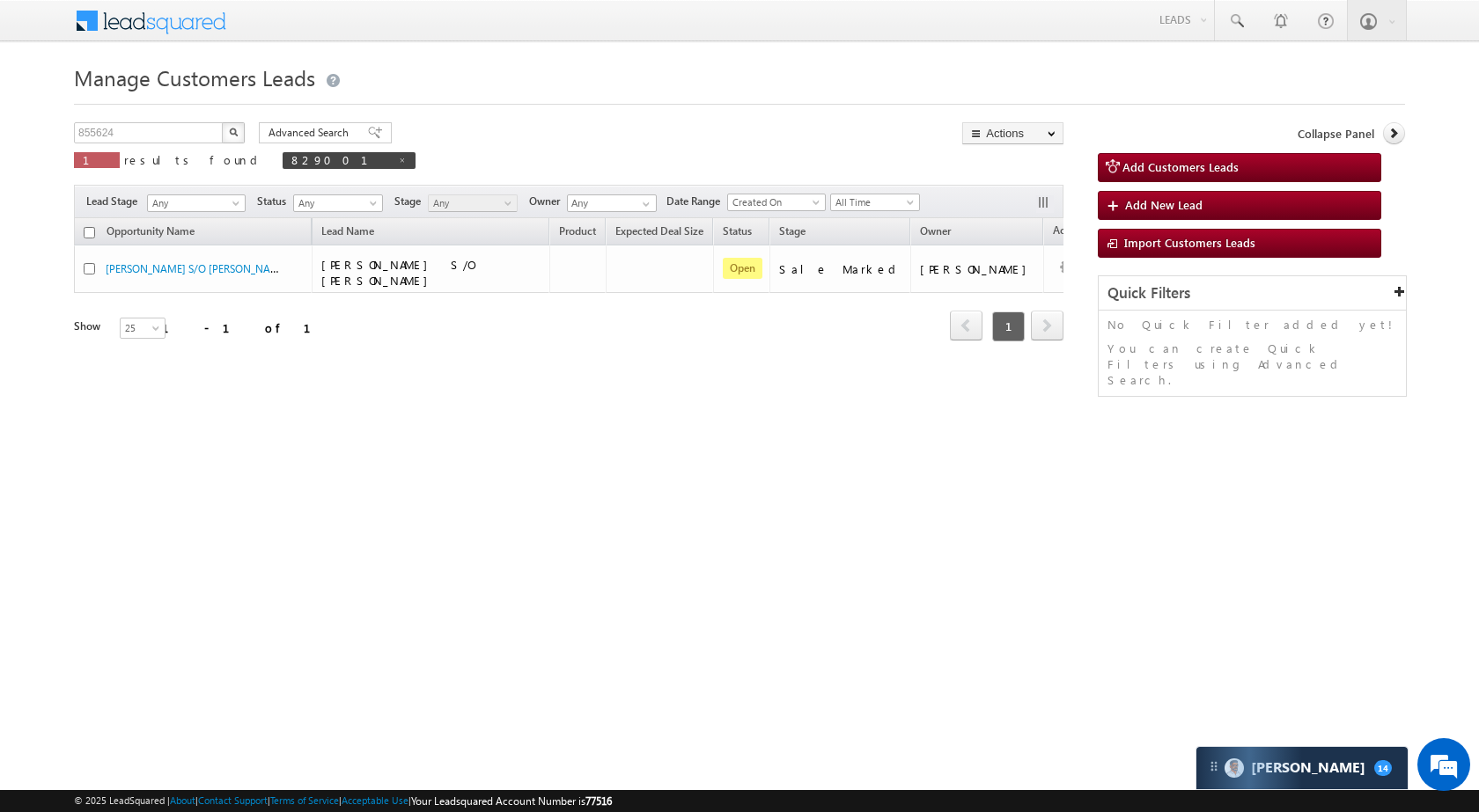
click at [238, 132] on button "button" at bounding box center [233, 132] width 23 height 21
